Goal: Navigation & Orientation: Find specific page/section

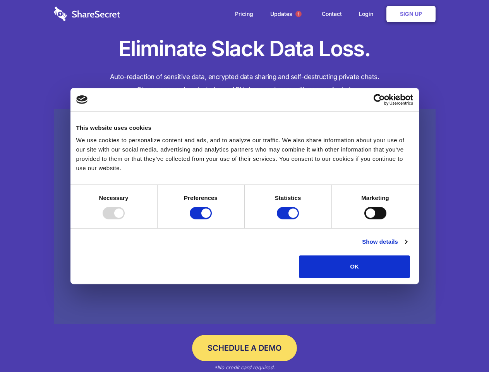
click at [125, 219] on div at bounding box center [114, 213] width 22 height 12
click at [212, 219] on input "Preferences" at bounding box center [201, 213] width 22 height 12
checkbox input "false"
click at [289, 219] on input "Statistics" at bounding box center [288, 213] width 22 height 12
checkbox input "false"
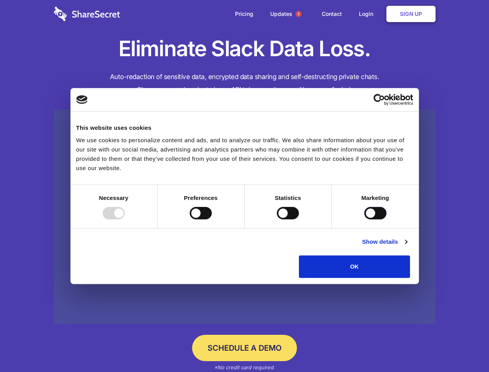
click at [364, 219] on input "Marketing" at bounding box center [375, 213] width 22 height 12
checkbox input "true"
click at [407, 246] on link "Show details" at bounding box center [384, 241] width 45 height 9
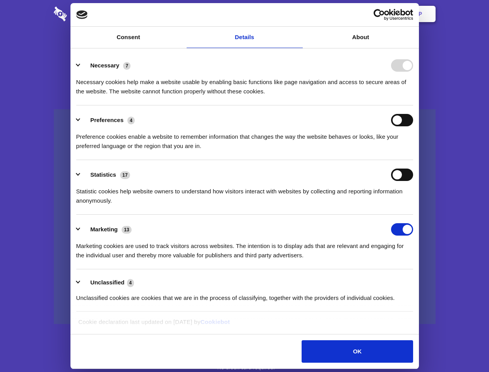
click at [413, 105] on li "Necessary 7 Necessary cookies help make a website usable by enabling basic func…" at bounding box center [244, 78] width 337 height 55
click at [298, 14] on span "1" at bounding box center [299, 14] width 6 height 6
